Goal: Information Seeking & Learning: Stay updated

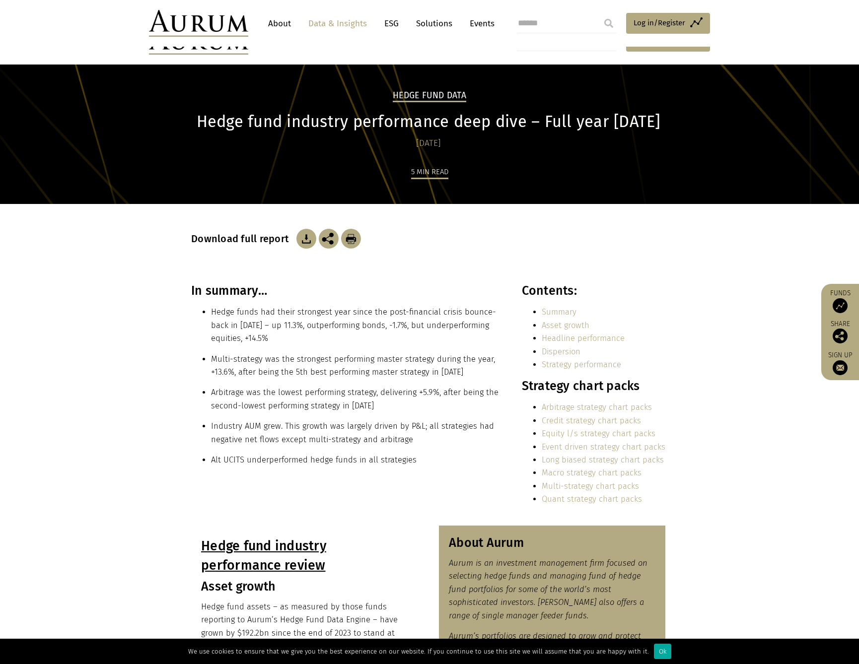
scroll to position [90, 0]
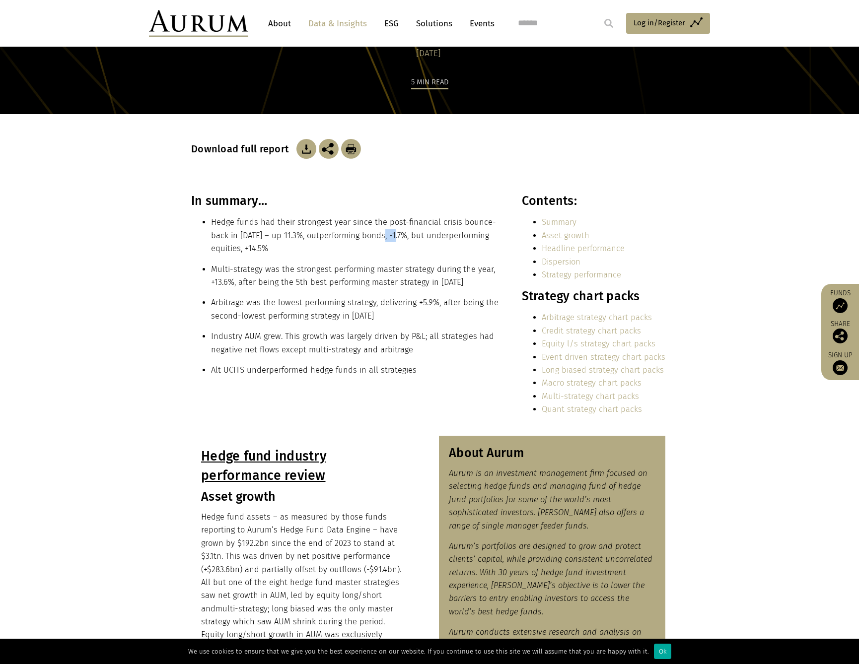
drag, startPoint x: 210, startPoint y: 363, endPoint x: 230, endPoint y: 366, distance: 20.7
click at [228, 255] on ul "Hedge funds had their strongest year since the post-financial crisis bounce-bac…" at bounding box center [345, 235] width 309 height 39
click at [243, 255] on li "Hedge funds had their strongest year since the post-financial crisis bounce-bac…" at bounding box center [355, 235] width 289 height 39
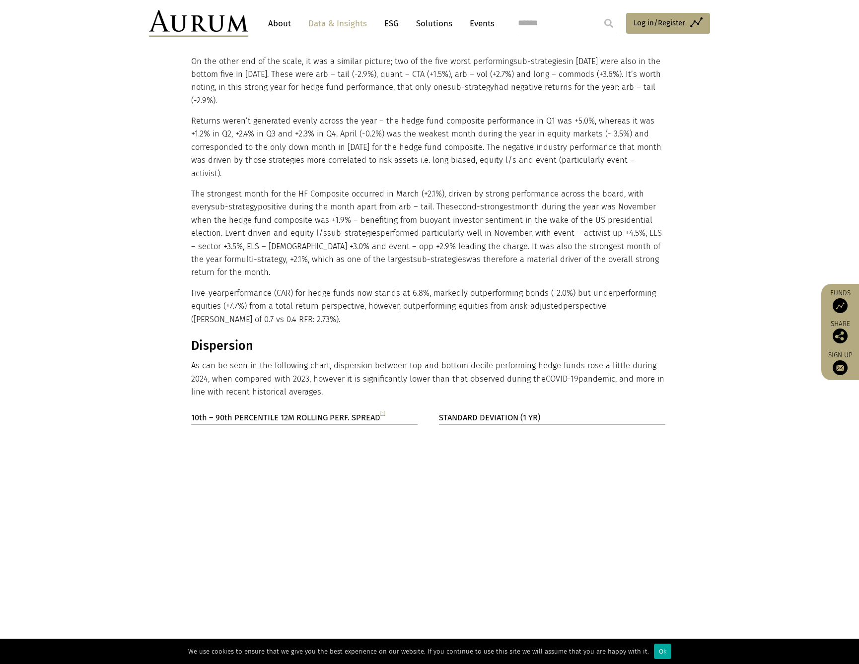
scroll to position [1445, 0]
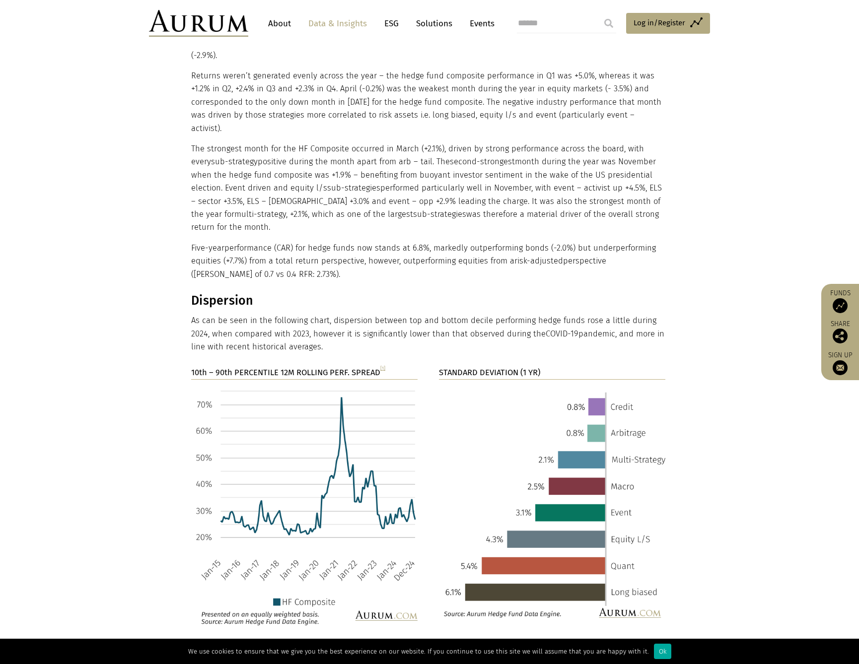
drag, startPoint x: 376, startPoint y: 171, endPoint x: 420, endPoint y: 377, distance: 211.3
click at [380, 281] on div "At a sub-strategy level, performance was rather similar to that seen in 2023; s…" at bounding box center [428, 74] width 474 height 413
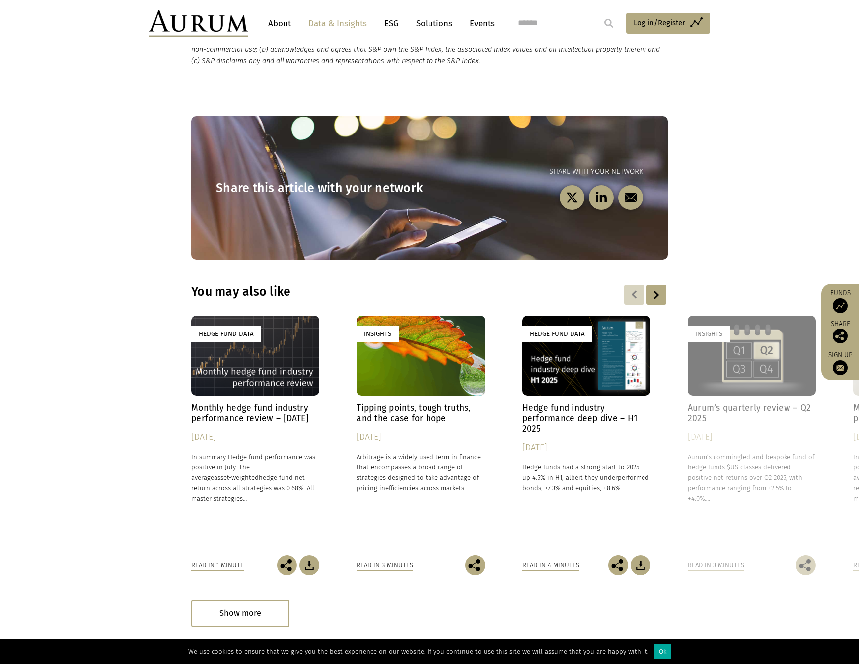
scroll to position [3024, 0]
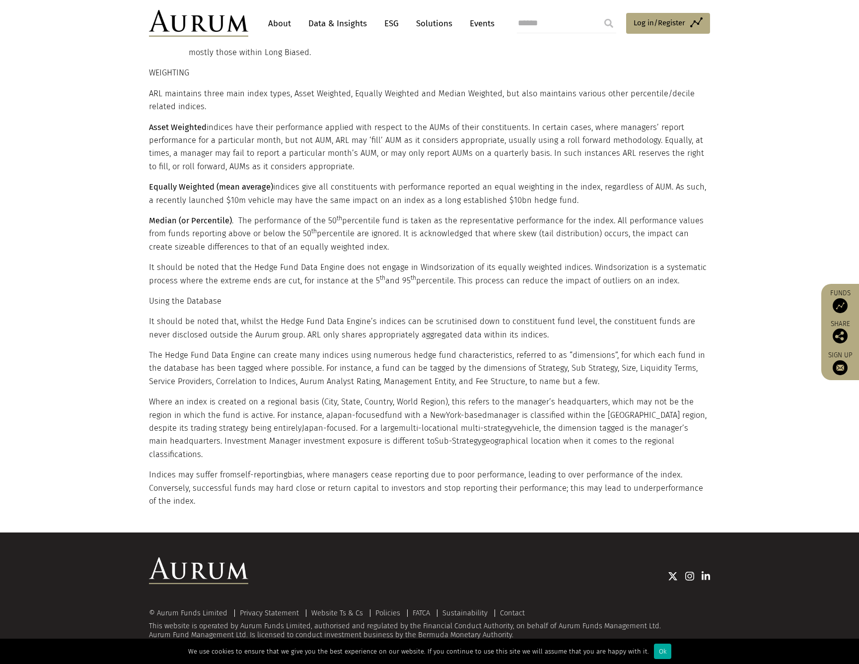
scroll to position [2582, 0]
click at [357, 23] on link "Data & Insights" at bounding box center [337, 23] width 69 height 18
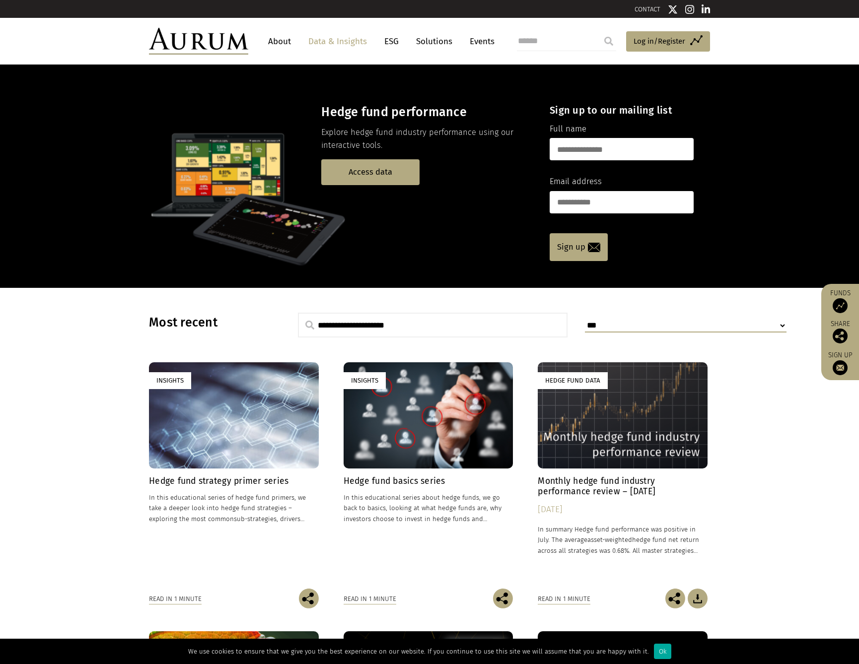
scroll to position [225, 0]
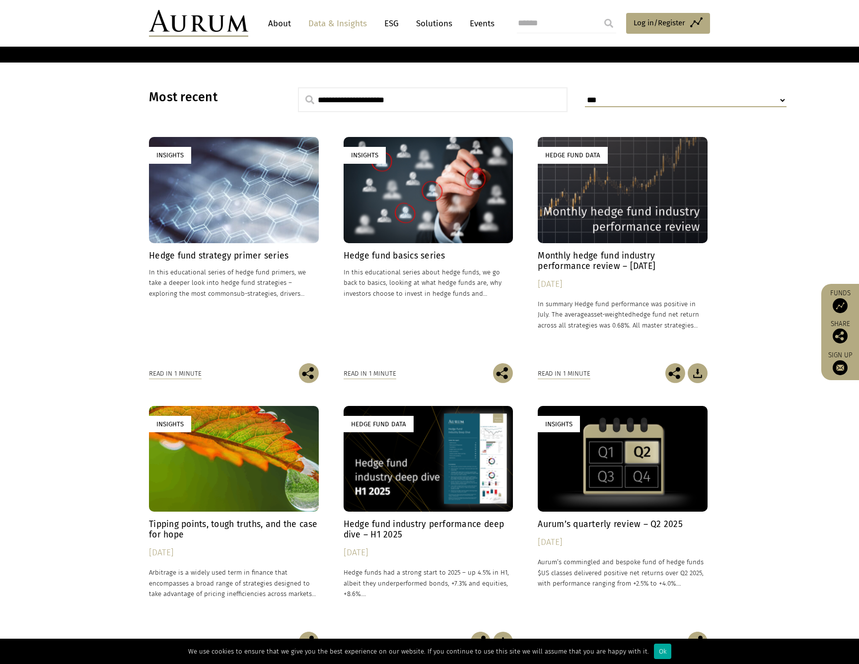
click at [604, 272] on h4 "Monthly hedge fund industry performance review – July 2025" at bounding box center [623, 261] width 170 height 21
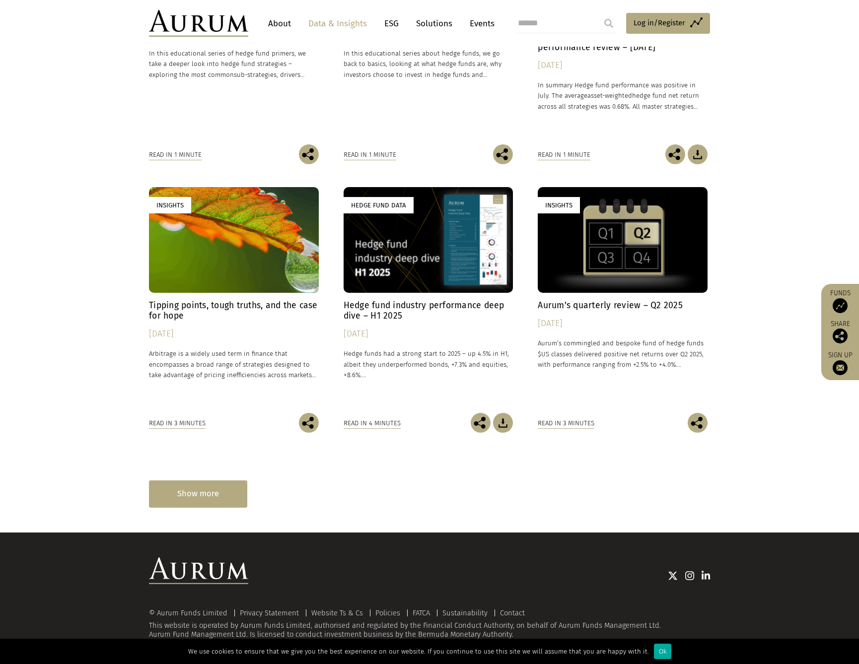
click at [239, 494] on div "Show more" at bounding box center [198, 494] width 98 height 27
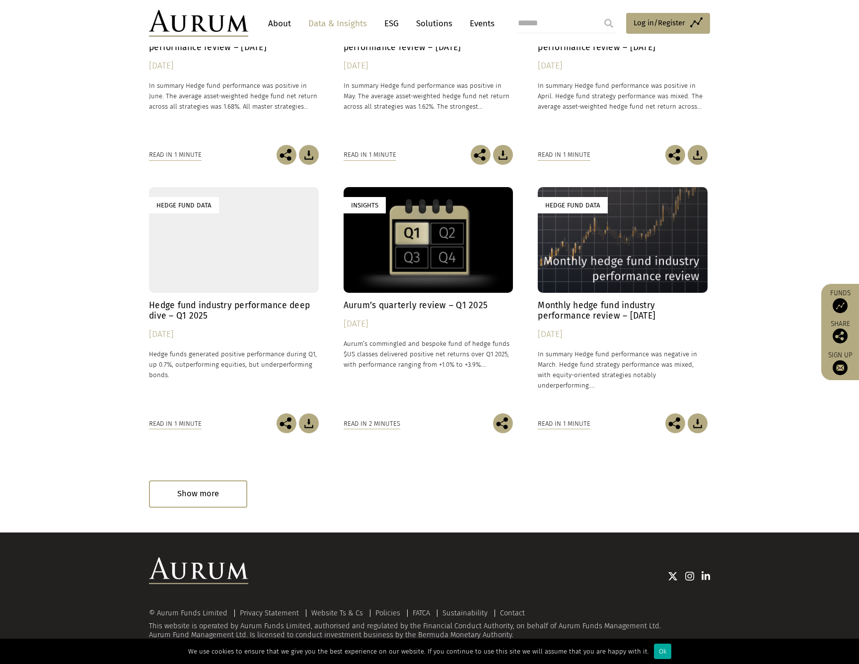
scroll to position [1088, 0]
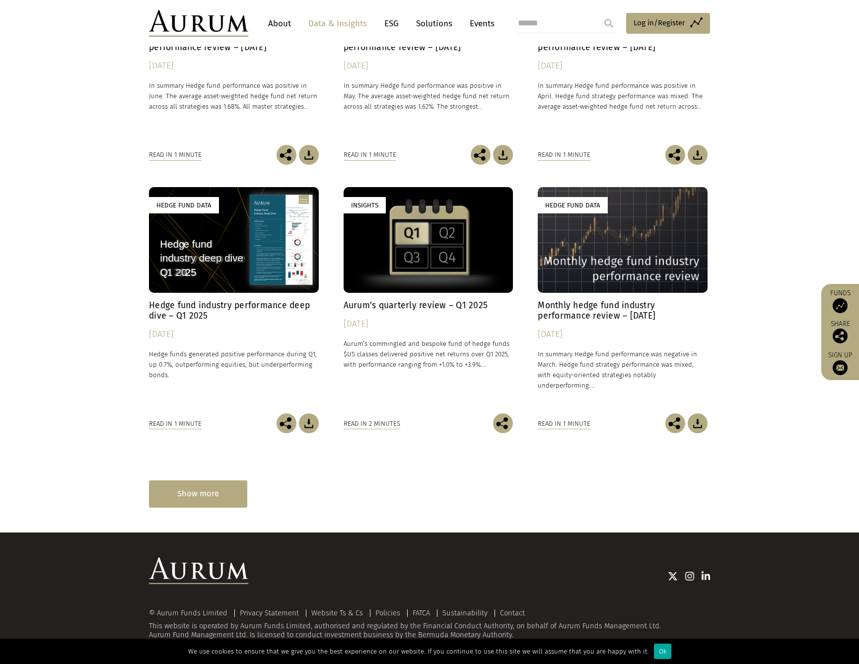
click at [243, 481] on div "Show more" at bounding box center [198, 494] width 98 height 27
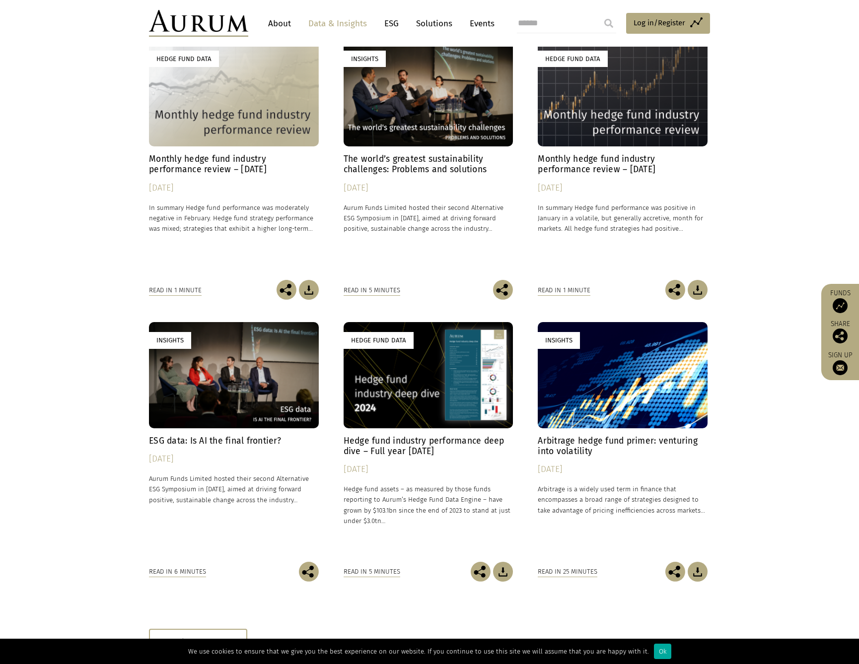
scroll to position [1629, 0]
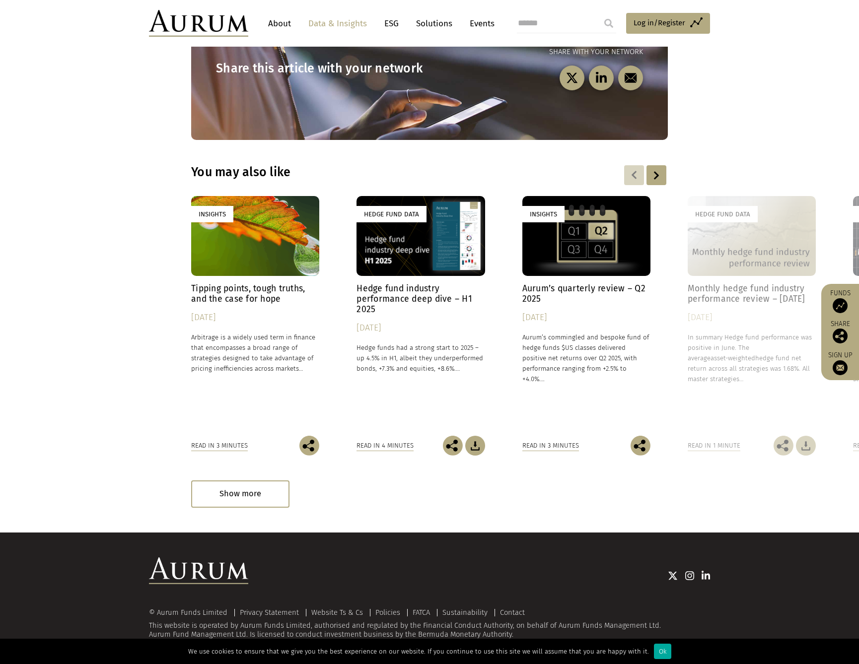
scroll to position [1700, 0]
